Goal: Task Accomplishment & Management: Use online tool/utility

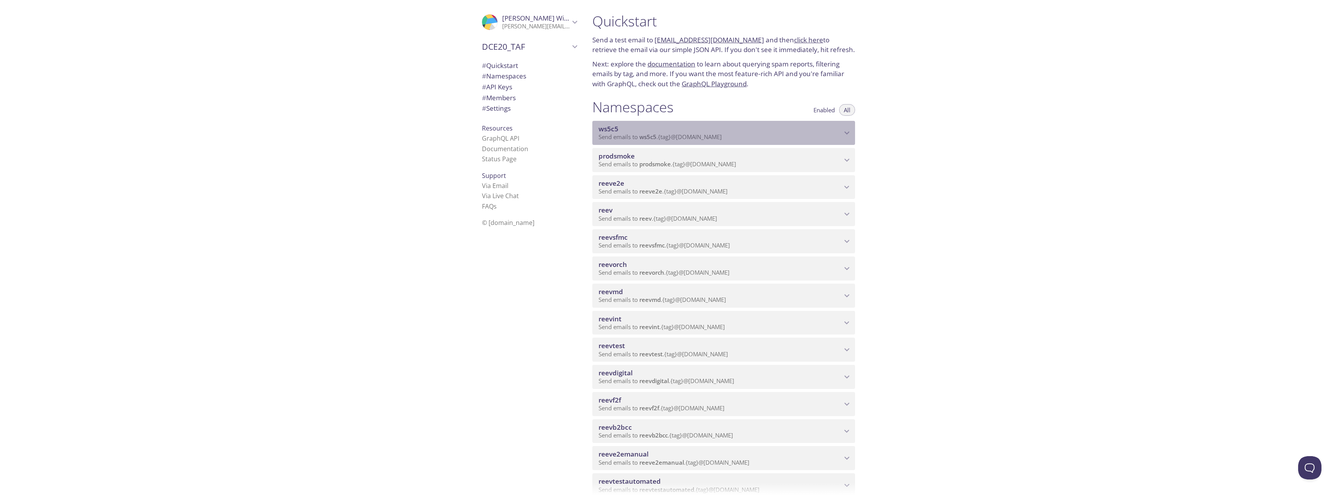
click at [760, 121] on div "ws5c5 Send emails to ws5c5 . {tag} @[DOMAIN_NAME]" at bounding box center [723, 133] width 263 height 24
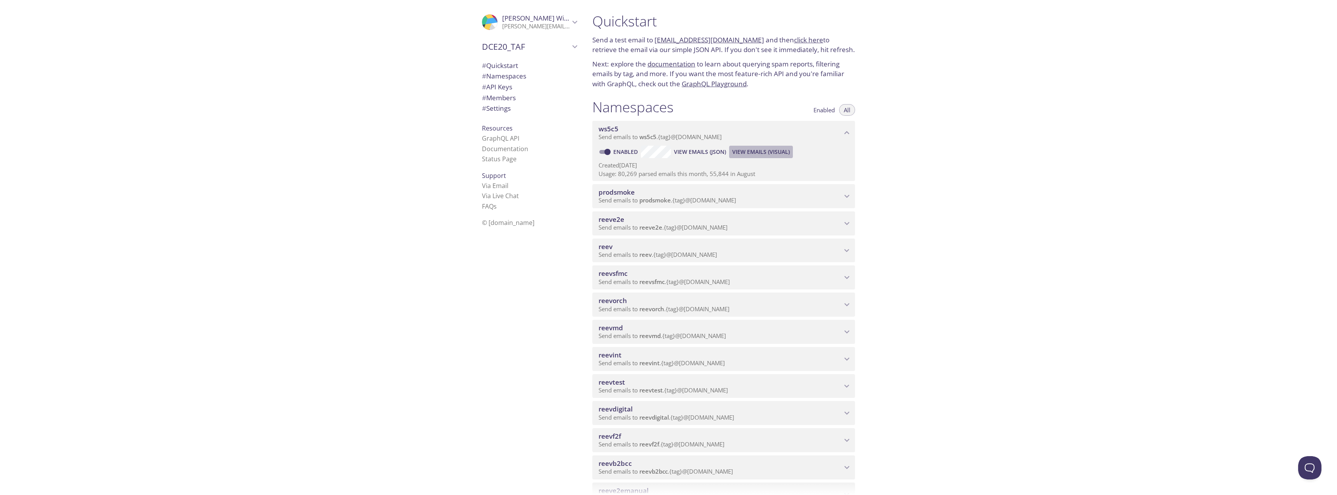
click at [736, 150] on span "View Emails (Visual)" at bounding box center [761, 151] width 58 height 9
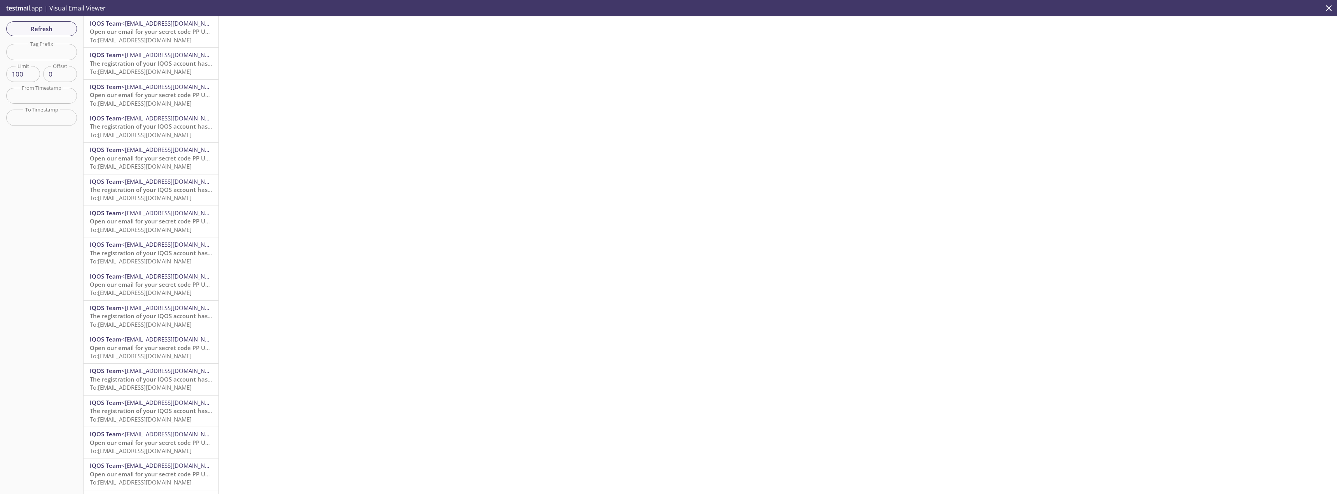
click at [169, 37] on span "To: [EMAIL_ADDRESS][DOMAIN_NAME]" at bounding box center [141, 40] width 102 height 8
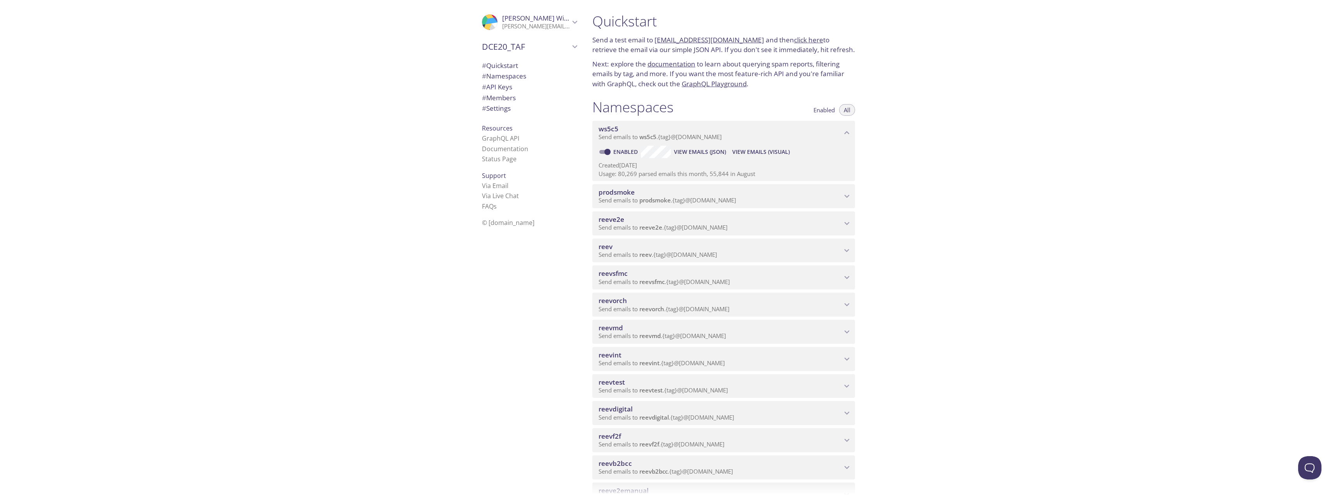
click at [663, 224] on span "Send emails to reeve2e . {tag} @[DOMAIN_NAME]" at bounding box center [662, 227] width 129 height 8
click at [758, 293] on p "Send emails to reev . {tag} @[DOMAIN_NAME]" at bounding box center [719, 291] width 243 height 8
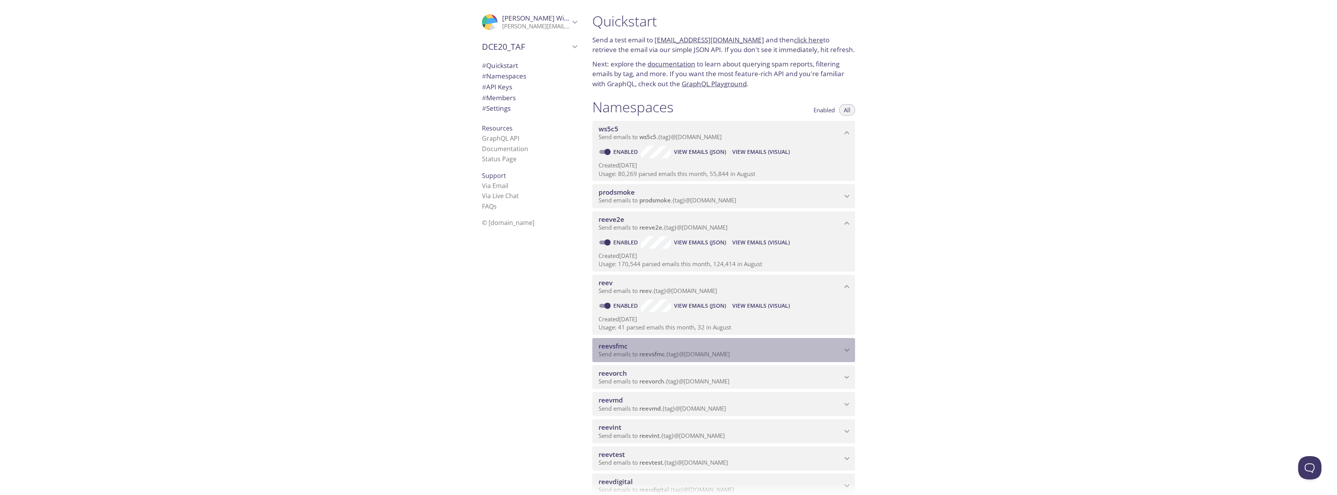
click at [762, 339] on div "reevsfmc Send emails to reevsfmc . {tag} @[DOMAIN_NAME]" at bounding box center [723, 350] width 263 height 24
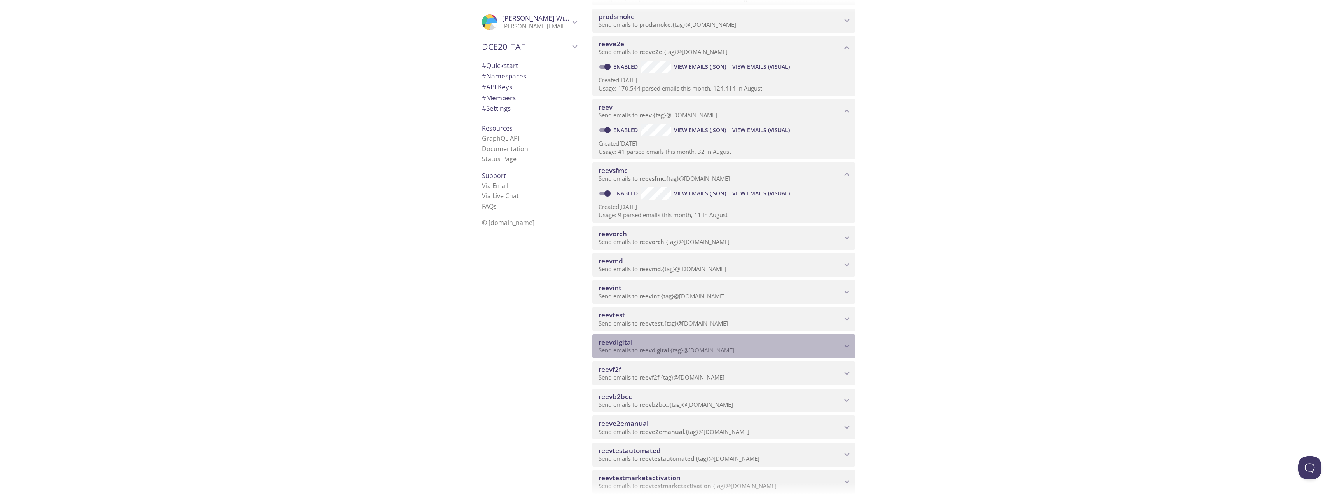
click at [758, 342] on span "reevdigital" at bounding box center [719, 342] width 243 height 9
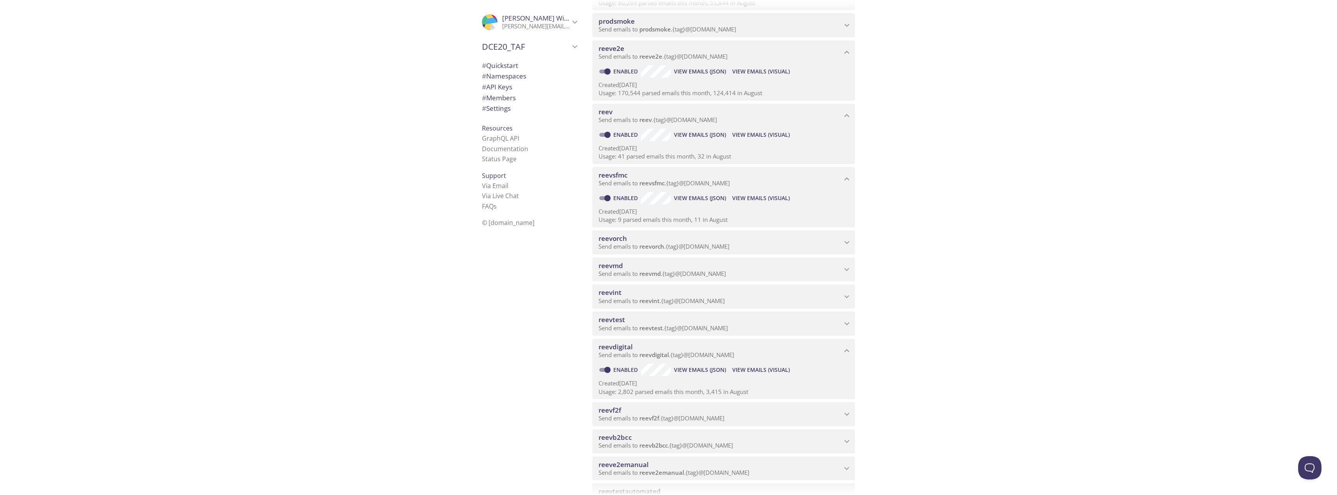
scroll to position [166, 0]
click at [769, 414] on span "reevf2f" at bounding box center [719, 415] width 243 height 9
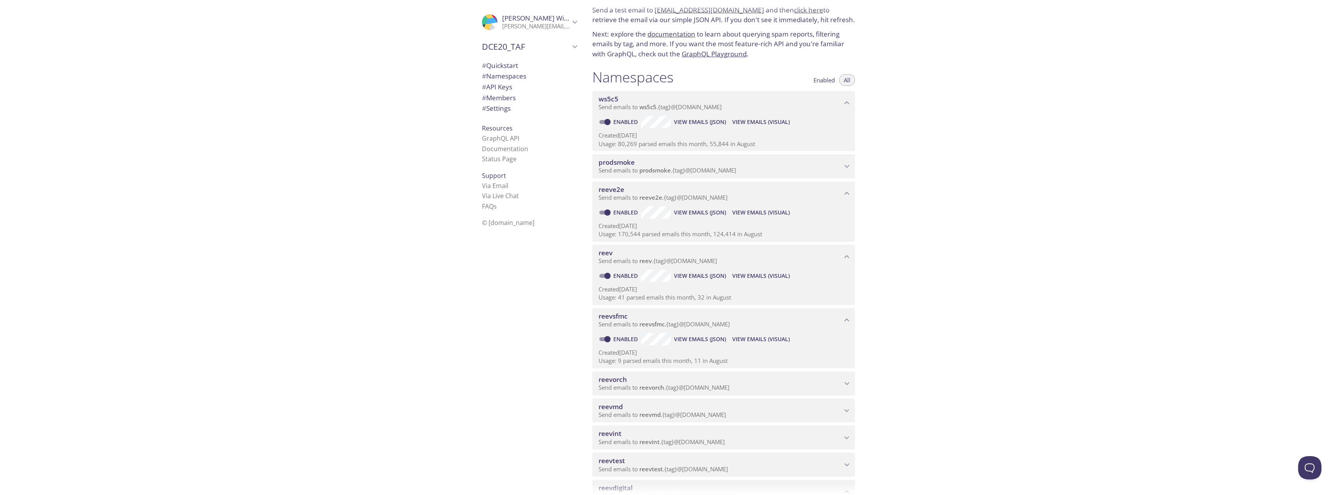
scroll to position [25, 0]
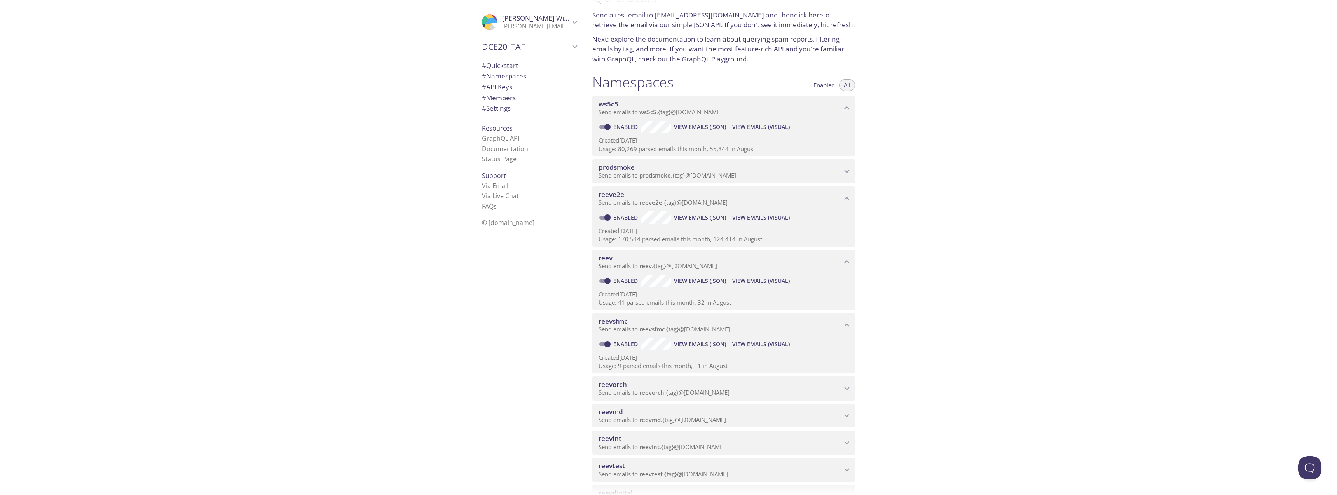
click at [754, 216] on span "View Emails (Visual)" at bounding box center [761, 217] width 58 height 9
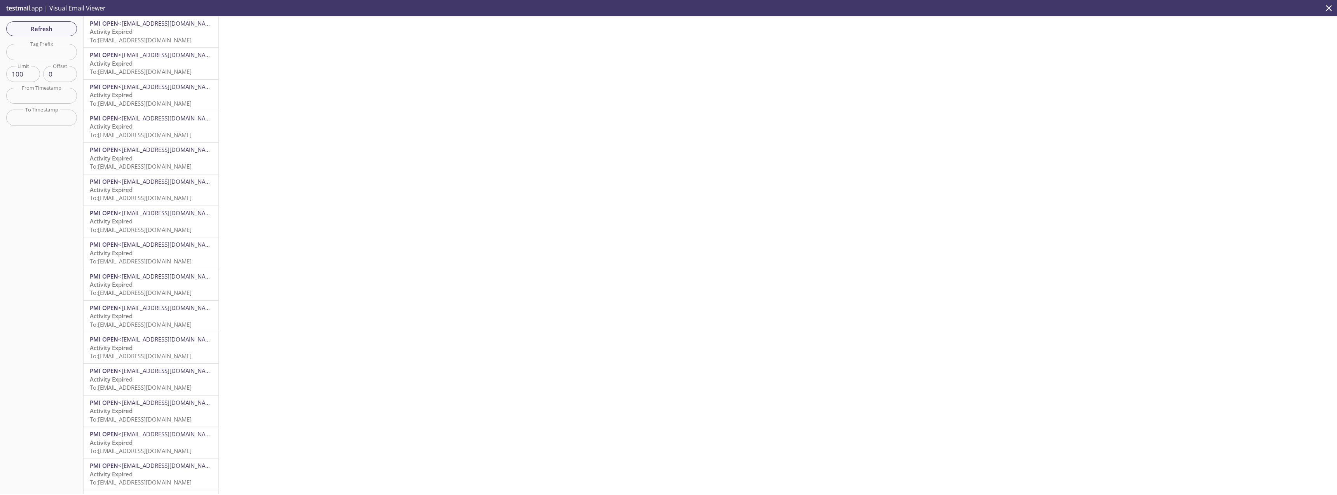
click at [165, 38] on span "To: [EMAIL_ADDRESS][DOMAIN_NAME]" at bounding box center [141, 40] width 102 height 8
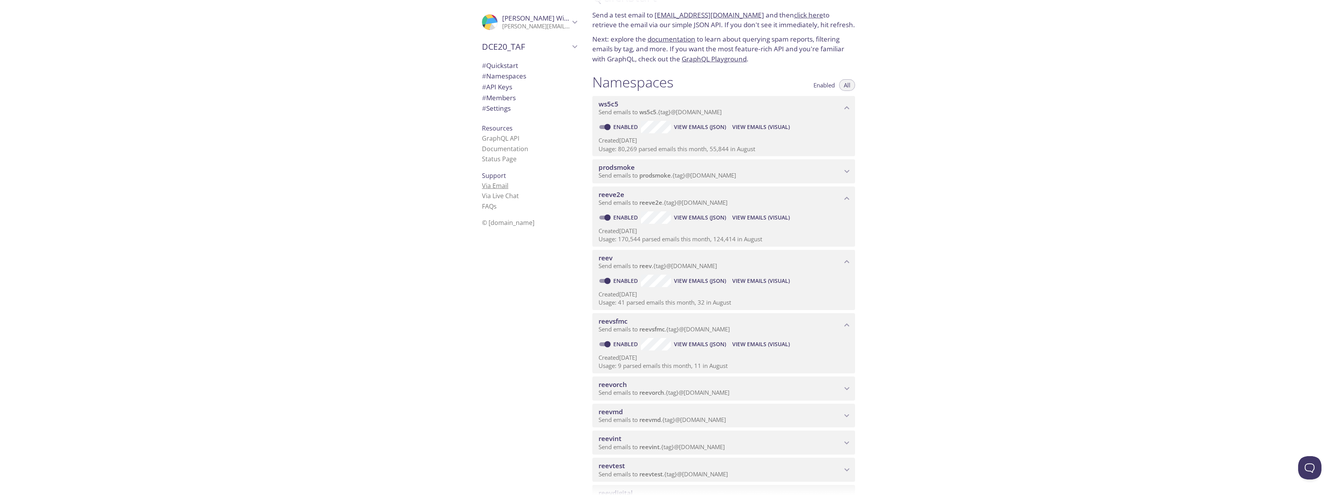
click at [495, 188] on link "Via Email" at bounding box center [495, 185] width 26 height 9
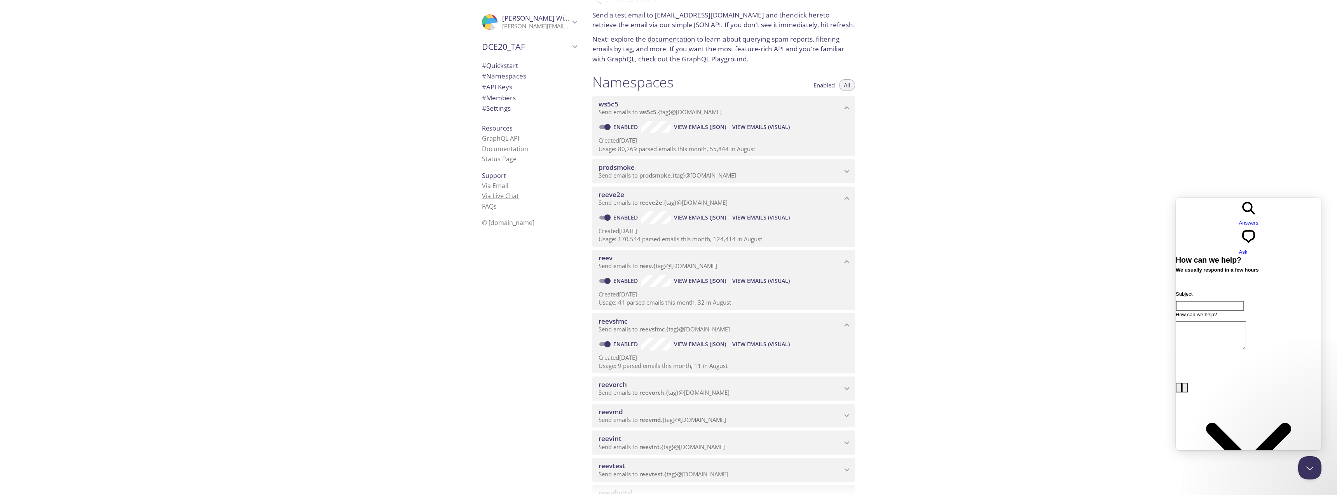
click at [504, 196] on link "Via Live Chat" at bounding box center [500, 196] width 37 height 9
click at [1204, 301] on input "Subject" at bounding box center [1209, 306] width 68 height 10
click at [491, 188] on link "Via Email" at bounding box center [495, 185] width 26 height 9
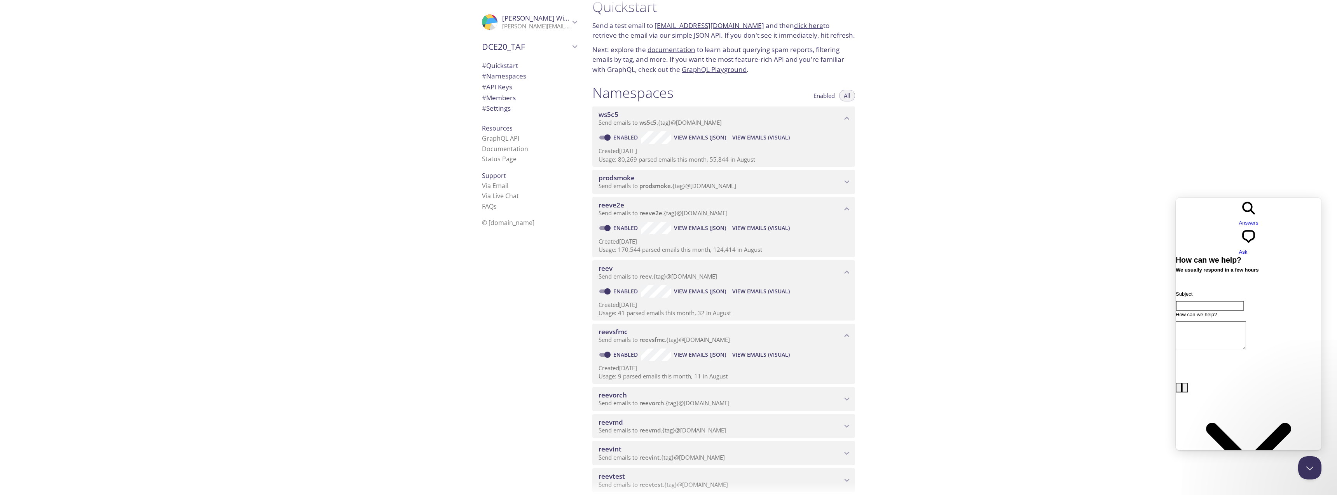
scroll to position [21, 0]
